Goal: Information Seeking & Learning: Learn about a topic

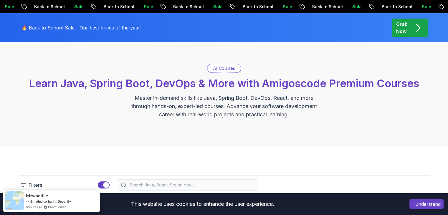
click at [223, 68] on p "All Courses" at bounding box center [224, 68] width 22 height 6
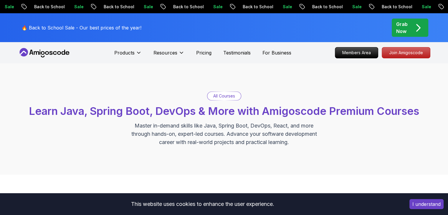
click at [218, 100] on div "All Courses Learn Java, Spring Boot, DevOps & More with Amigoscode Premium Cour…" at bounding box center [224, 119] width 412 height 55
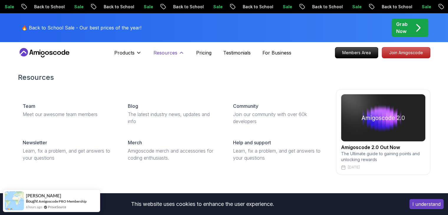
click at [172, 50] on p "Resources" at bounding box center [165, 52] width 24 height 7
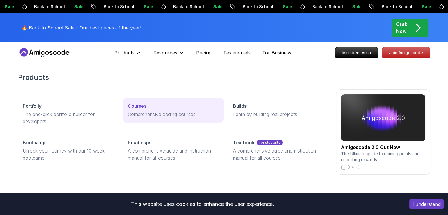
click at [153, 114] on p "Comprehensive coding courses" at bounding box center [173, 114] width 91 height 7
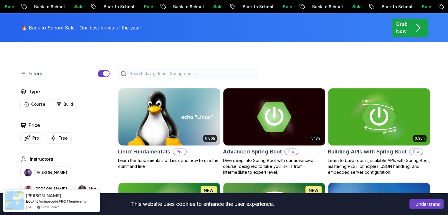
scroll to position [139, 0]
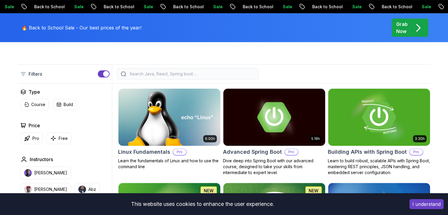
click at [194, 73] on input "search" at bounding box center [191, 74] width 126 height 6
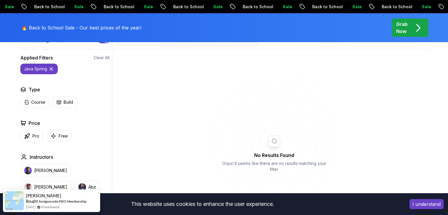
scroll to position [172, 0]
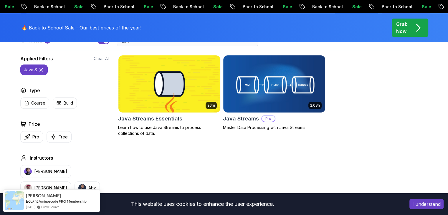
type input "java"
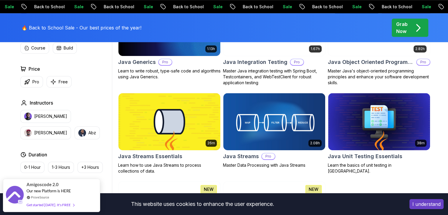
scroll to position [416, 0]
